Goal: Task Accomplishment & Management: Manage account settings

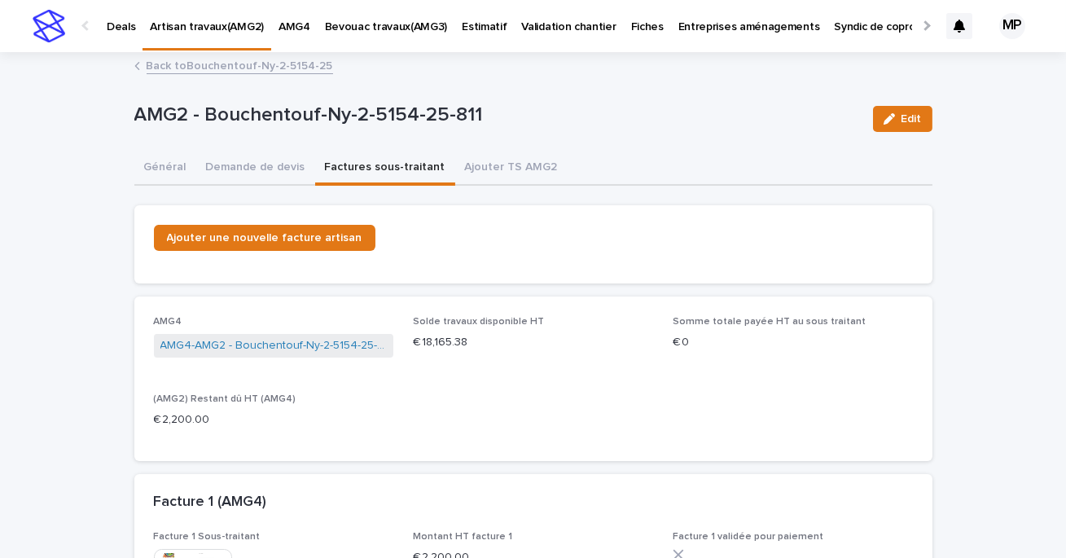
click at [183, 67] on link "Back to Bouchentouf-Ny-2-5154-25" at bounding box center [240, 64] width 186 height 19
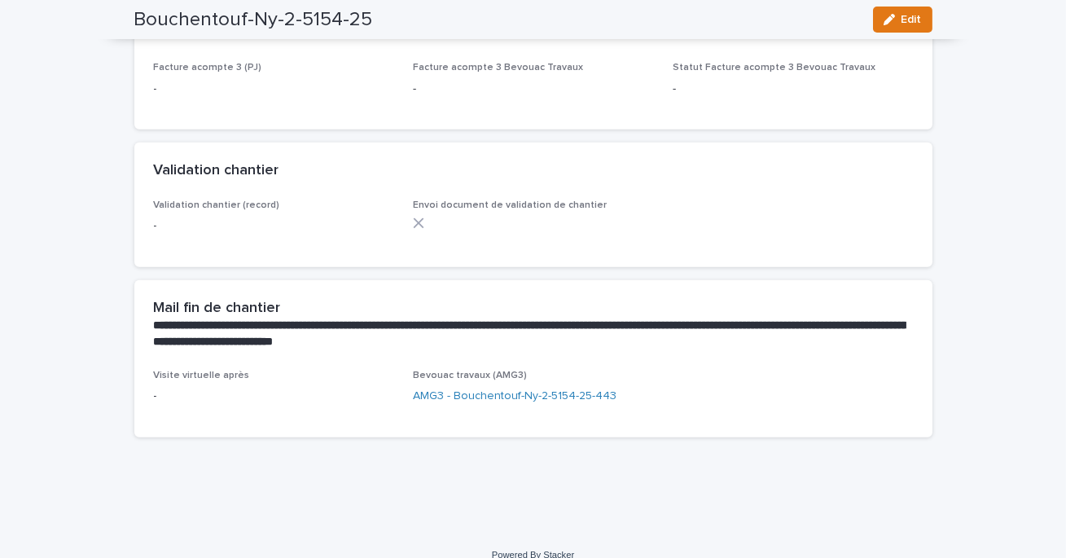
scroll to position [1811, 0]
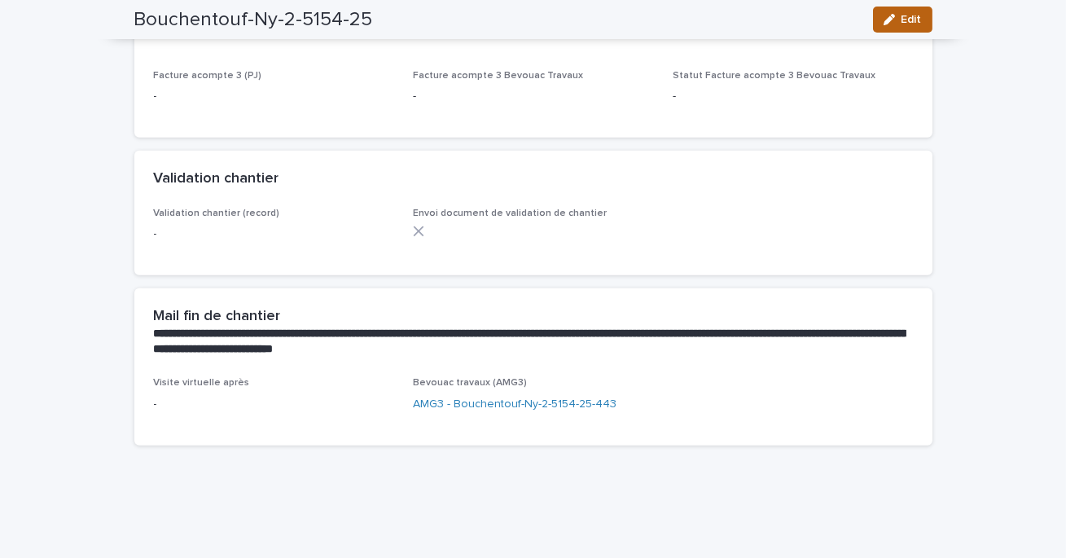
click at [908, 16] on span "Edit" at bounding box center [911, 19] width 20 height 11
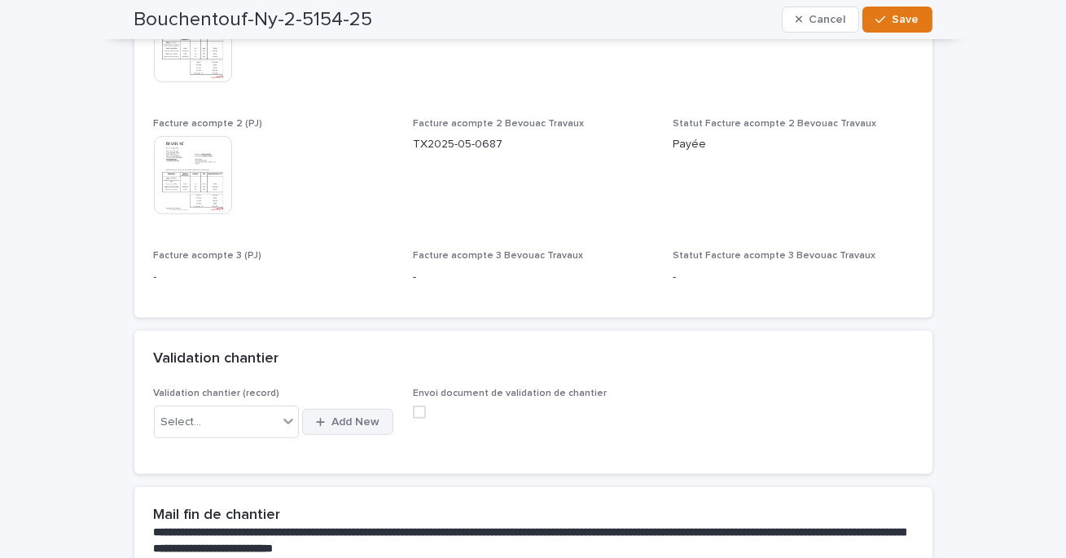
click at [354, 416] on span "Add New" at bounding box center [355, 421] width 48 height 11
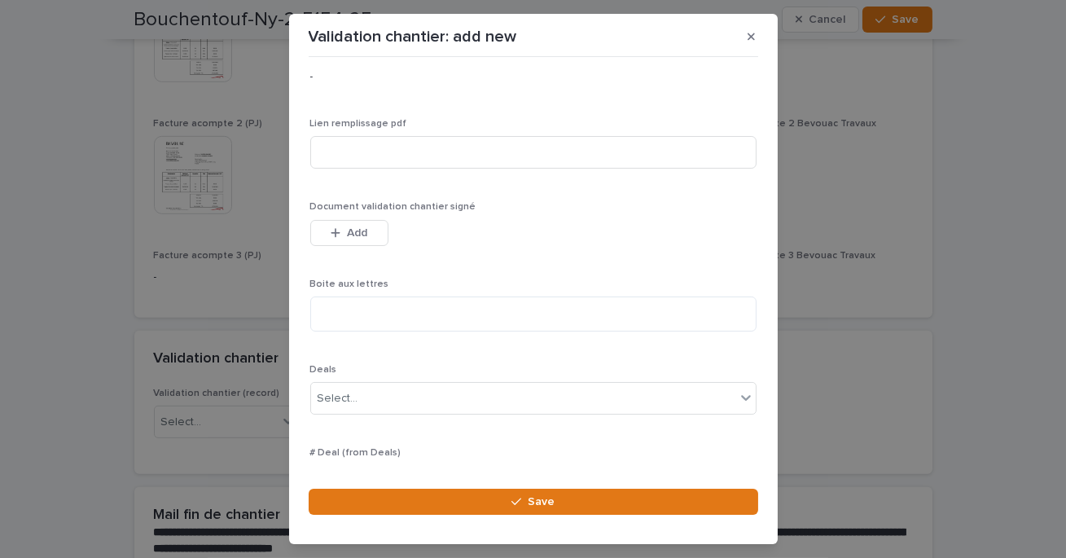
scroll to position [90, 0]
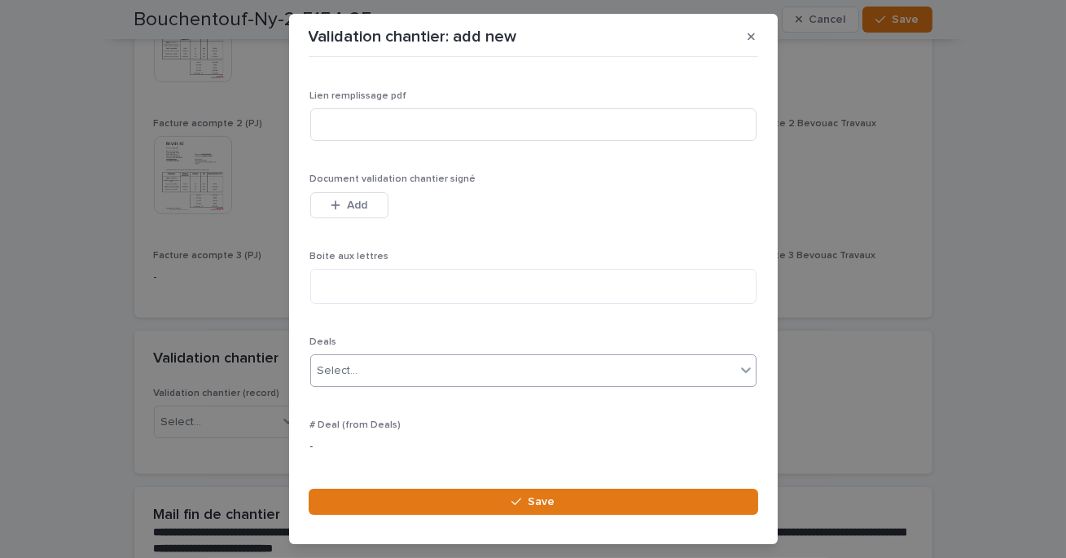
click at [375, 365] on div "Select..." at bounding box center [523, 370] width 424 height 27
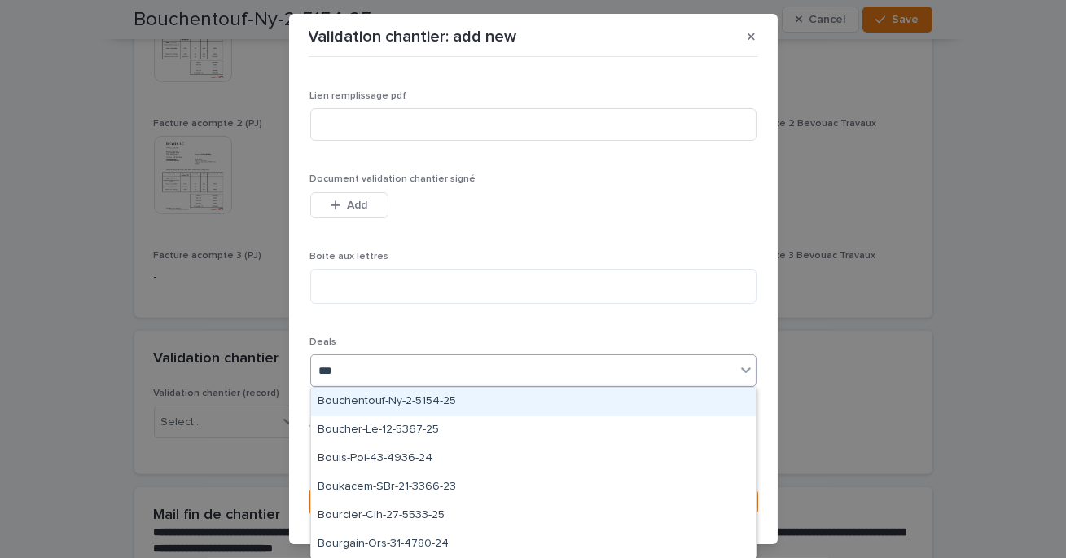
type input "****"
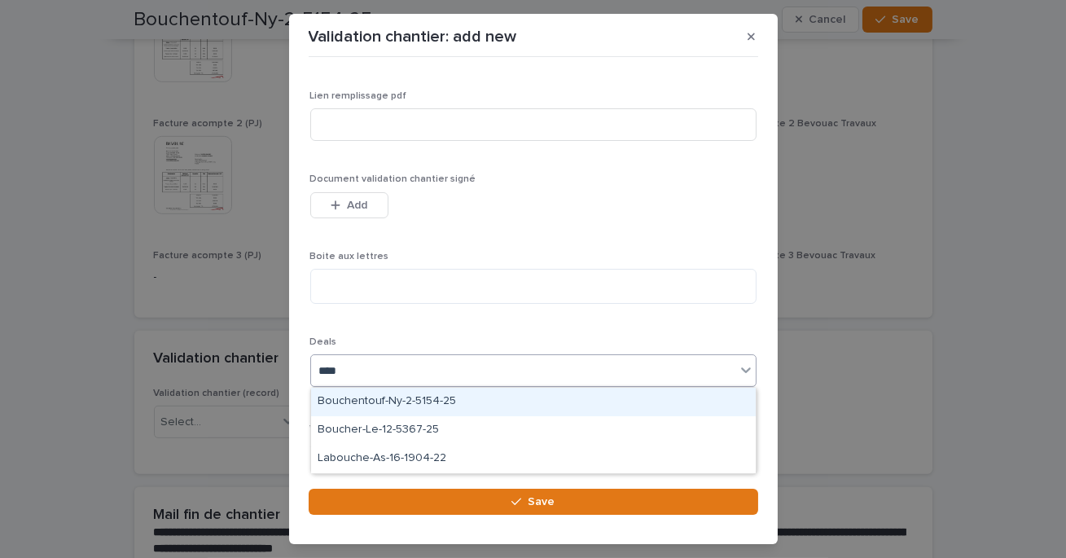
click at [378, 402] on div "Bouchentouf-Ny-2-5154-25" at bounding box center [533, 402] width 444 height 28
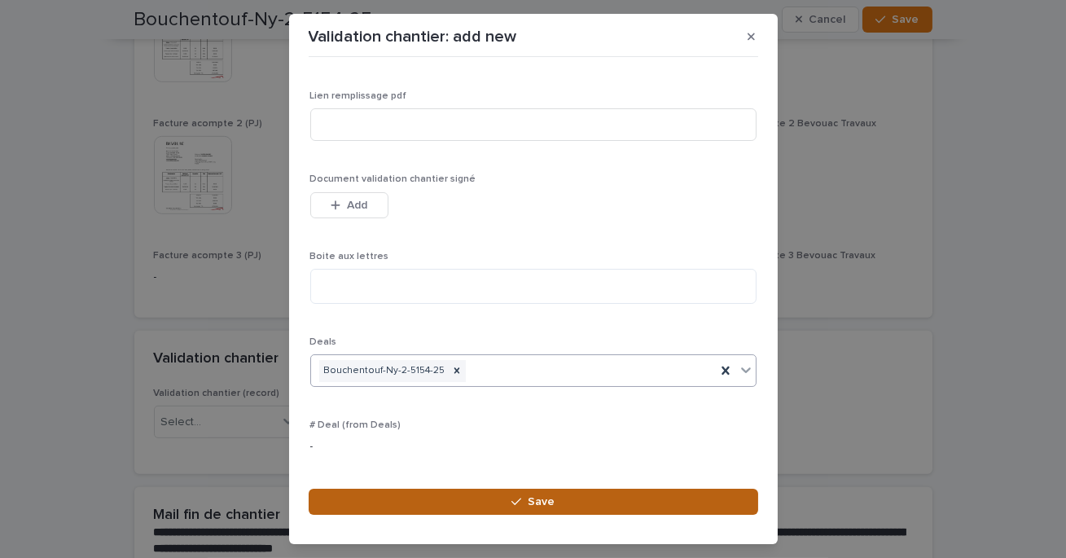
click at [419, 499] on button "Save" at bounding box center [533, 501] width 449 height 26
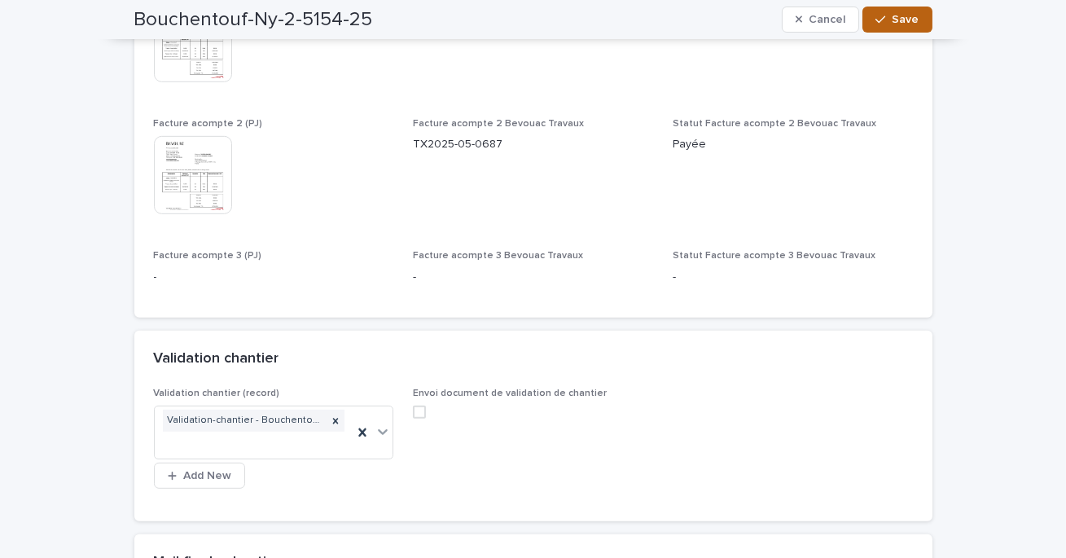
click at [894, 19] on span "Save" at bounding box center [905, 19] width 27 height 11
